Goal: Find specific page/section: Find specific page/section

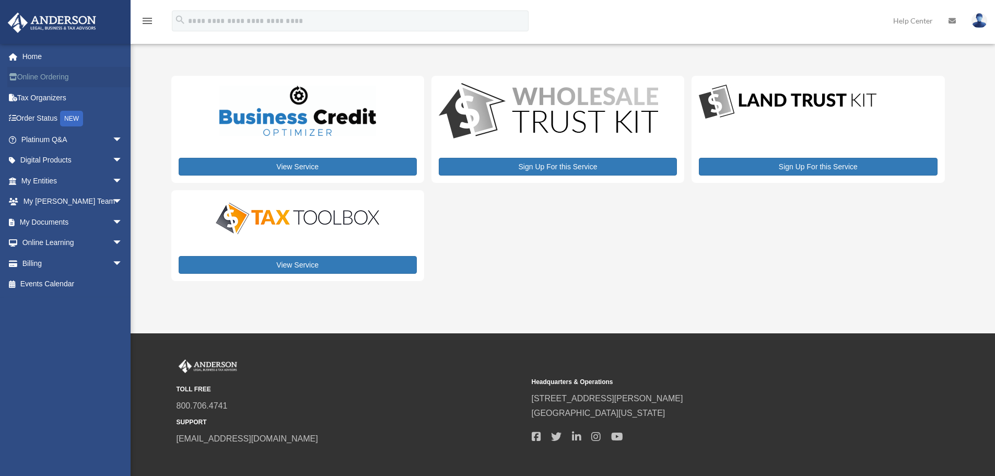
click at [51, 82] on link "Online Ordering" at bounding box center [72, 77] width 131 height 21
click at [52, 98] on link "Tax Organizers" at bounding box center [72, 97] width 131 height 21
click at [56, 75] on link "Online Ordering" at bounding box center [72, 77] width 131 height 21
